Goal: Transaction & Acquisition: Download file/media

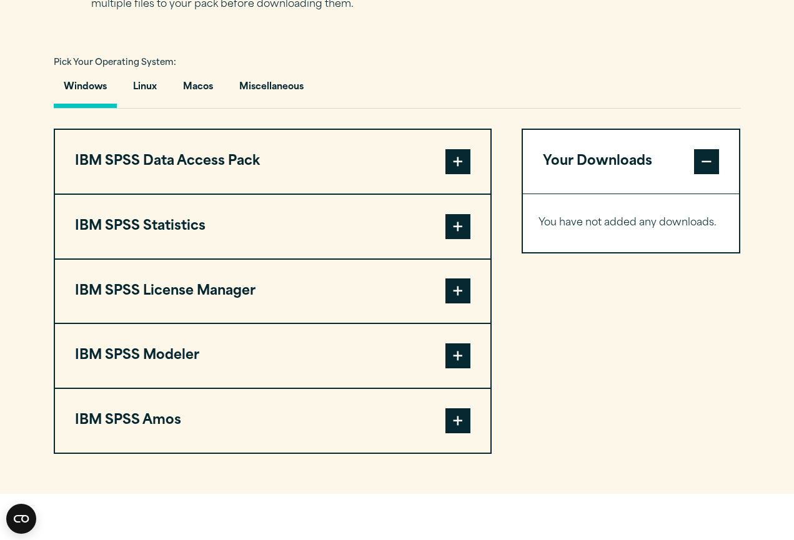
scroll to position [886, 0]
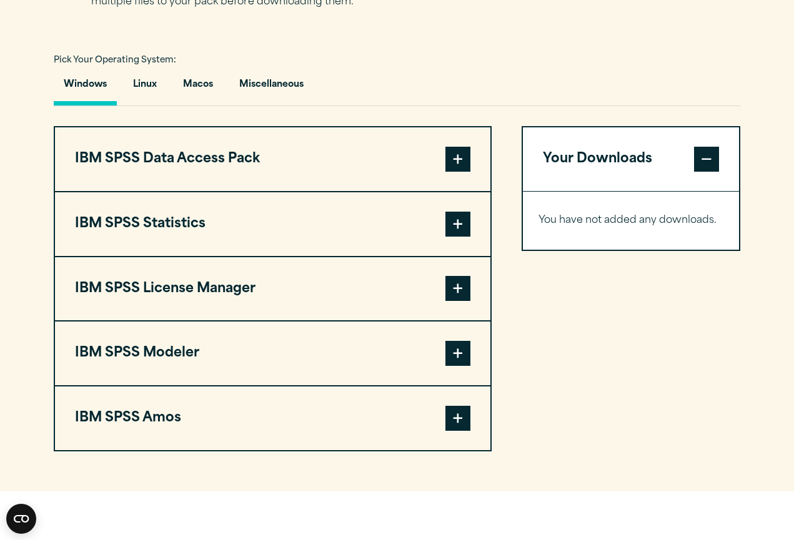
click at [330, 106] on div "Windows Linux Macos Miscellaneous" at bounding box center [397, 88] width 687 height 36
click at [215, 91] on button "Macos" at bounding box center [198, 88] width 50 height 36
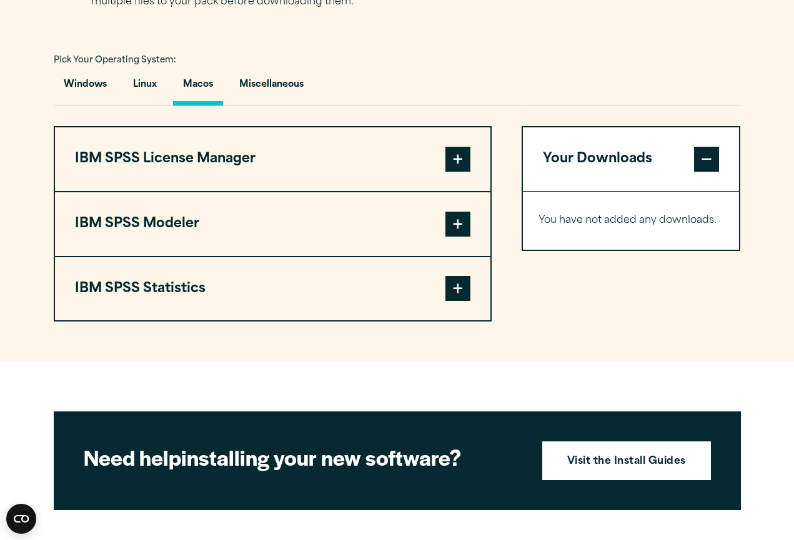
click at [446, 282] on span at bounding box center [457, 288] width 25 height 25
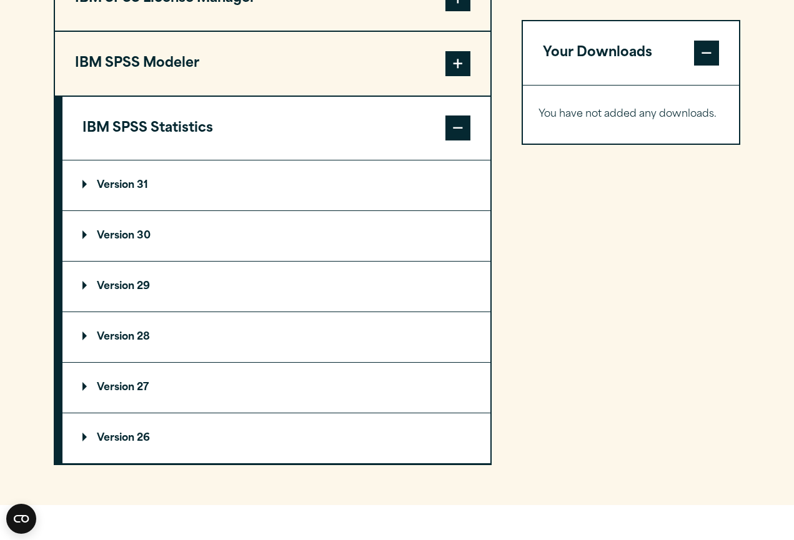
scroll to position [1048, 0]
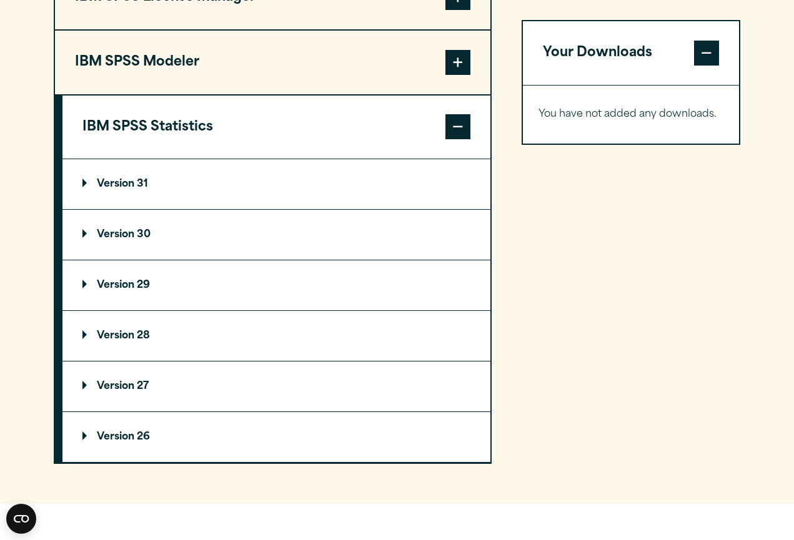
click at [85, 182] on summary "Version 31" at bounding box center [276, 184] width 428 height 50
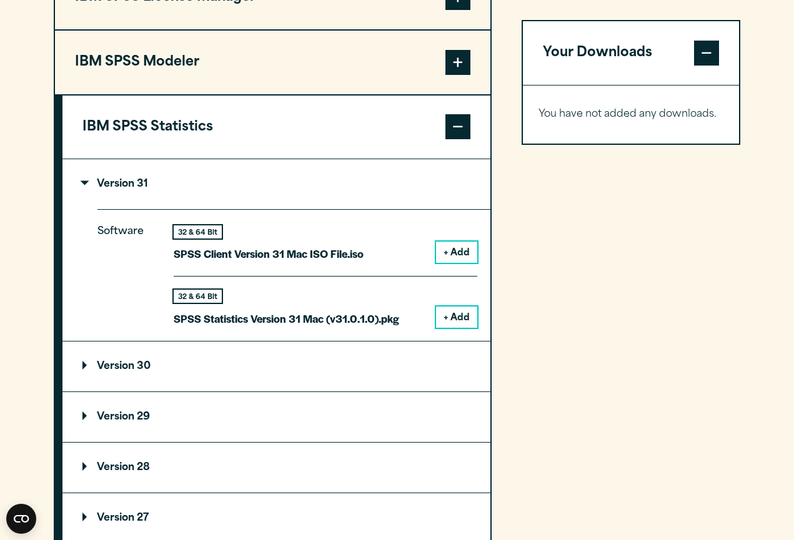
click at [85, 184] on summary "Version 31" at bounding box center [276, 184] width 428 height 50
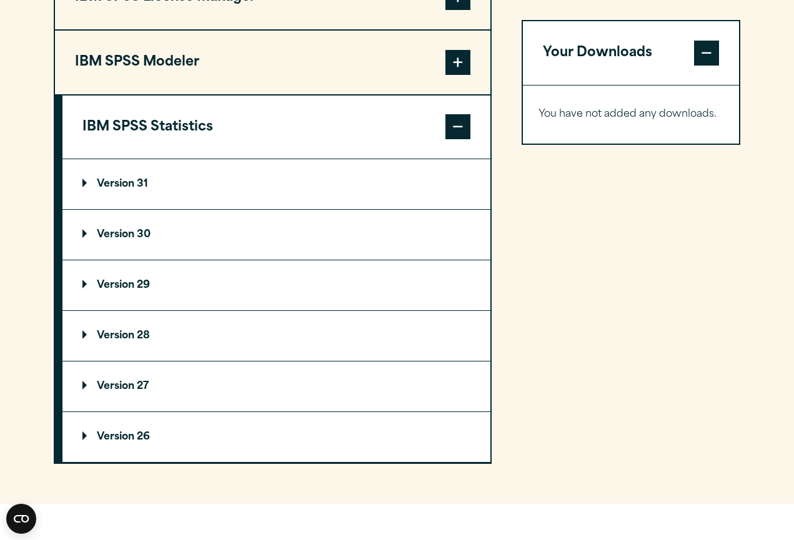
click at [86, 234] on summary "Version 30" at bounding box center [276, 235] width 428 height 50
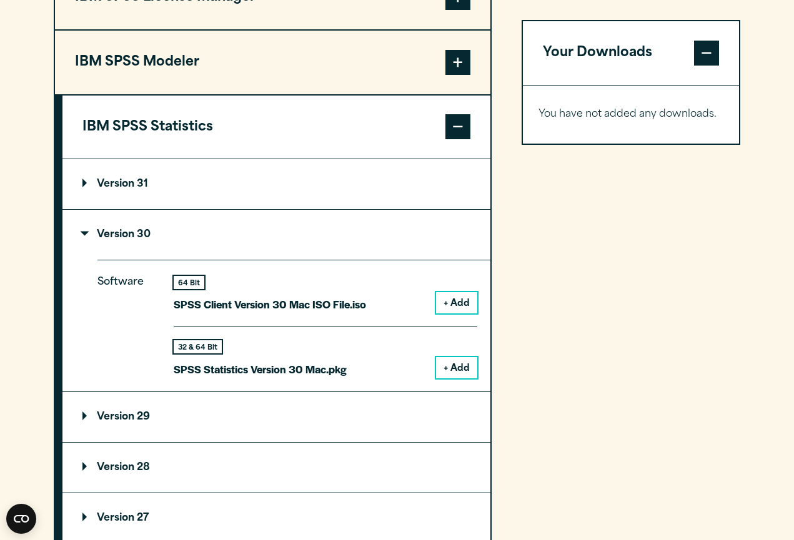
click at [86, 234] on summary "Version 30" at bounding box center [276, 235] width 428 height 50
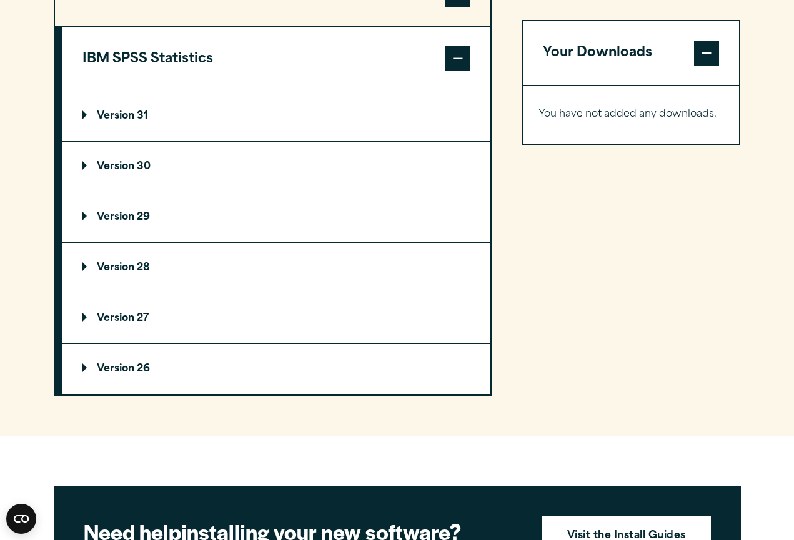
scroll to position [1115, 0]
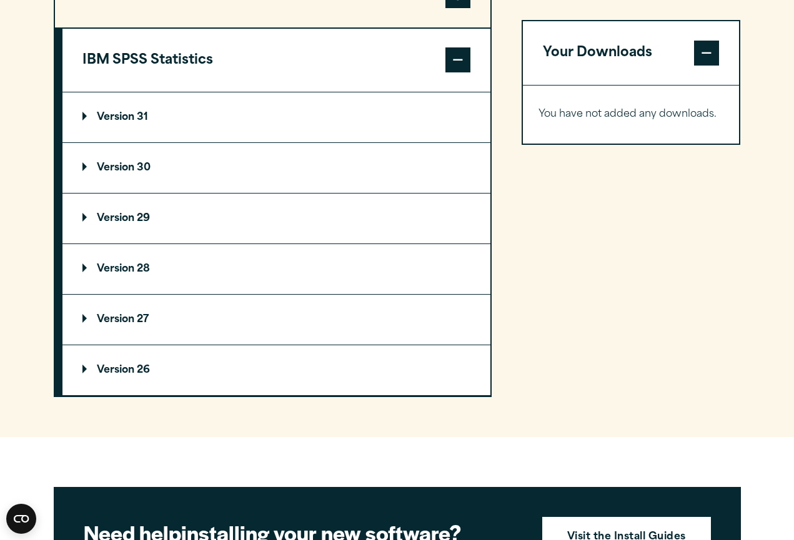
click at [88, 120] on summary "Version 31" at bounding box center [276, 117] width 428 height 50
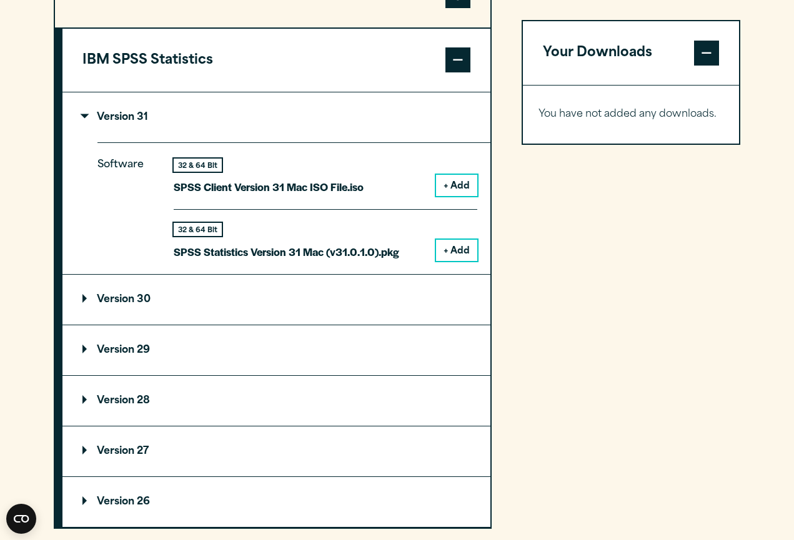
click at [455, 241] on button "+ Add" at bounding box center [456, 250] width 41 height 21
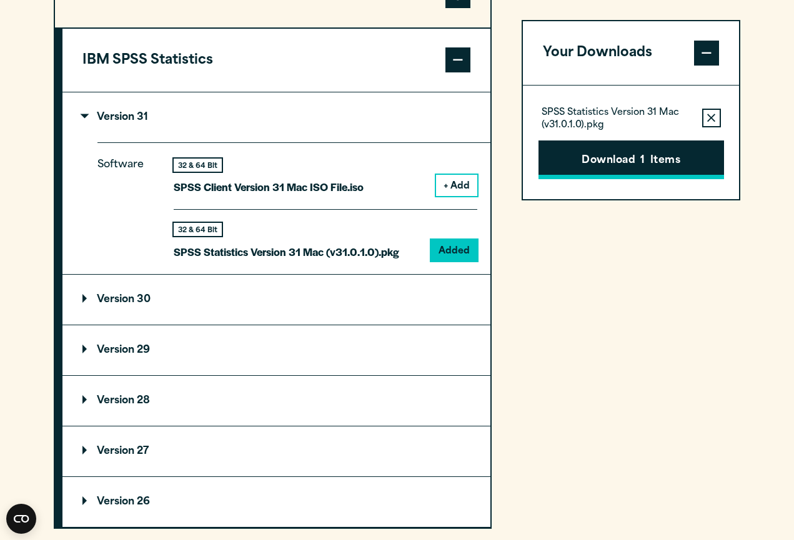
click at [599, 164] on button "Download 1 Items" at bounding box center [632, 160] width 186 height 39
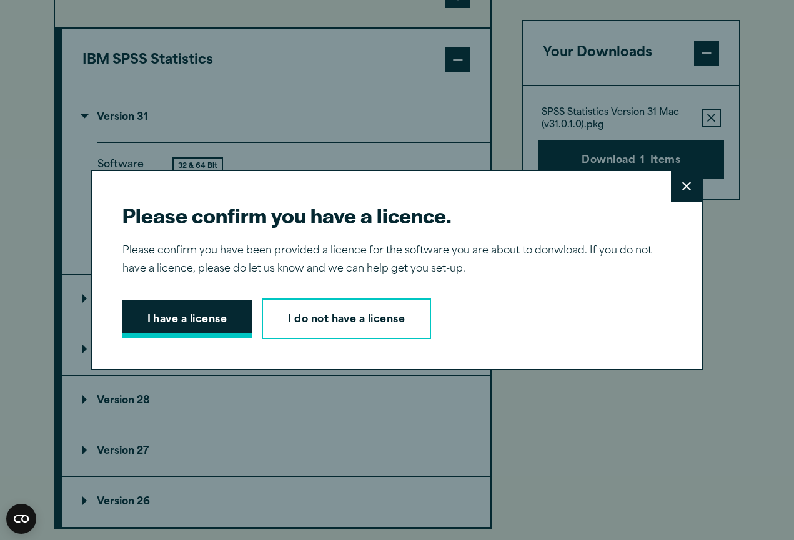
click at [151, 324] on button "I have a license" at bounding box center [187, 319] width 130 height 39
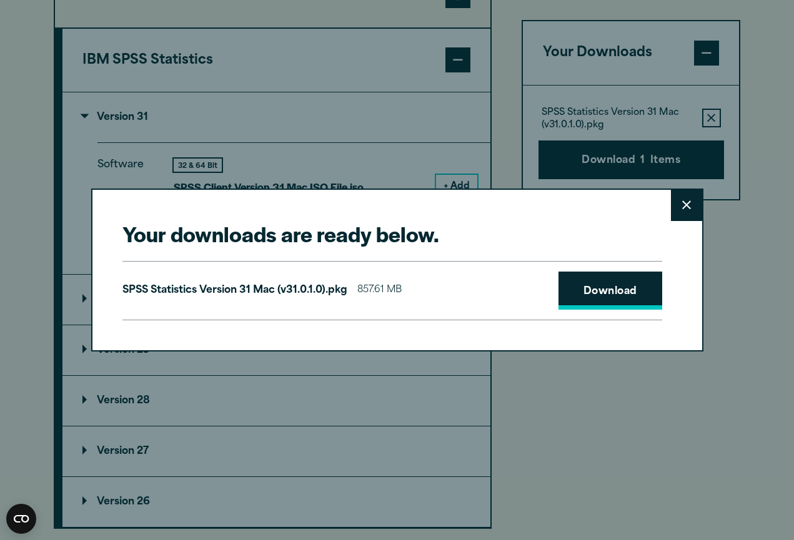
click at [613, 294] on link "Download" at bounding box center [611, 291] width 104 height 39
